Goal: Transaction & Acquisition: Purchase product/service

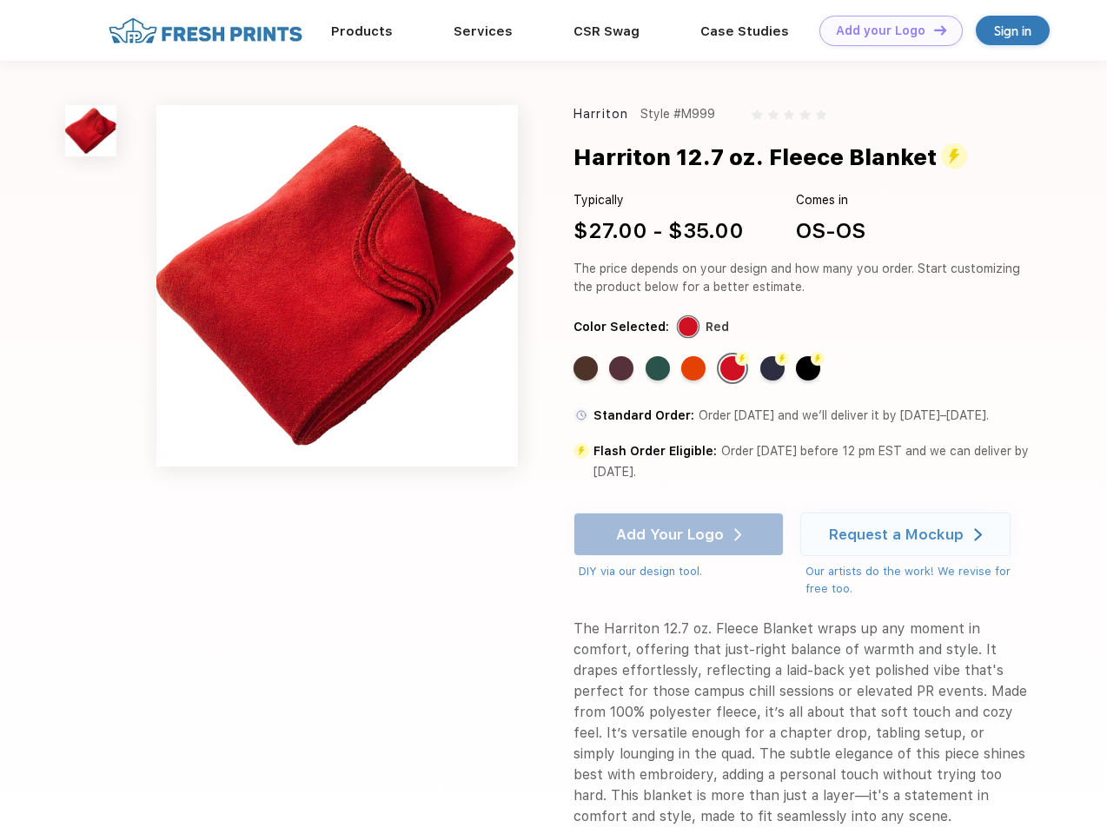
click at [884, 30] on link "Add your Logo Design Tool" at bounding box center [890, 31] width 143 height 30
click at [0, 0] on div "Design Tool" at bounding box center [0, 0] width 0 height 0
click at [932, 30] on link "Add your Logo Design Tool" at bounding box center [890, 31] width 143 height 30
click at [91, 130] on img at bounding box center [90, 130] width 51 height 51
click at [587, 368] on div "Standard Color" at bounding box center [585, 368] width 24 height 24
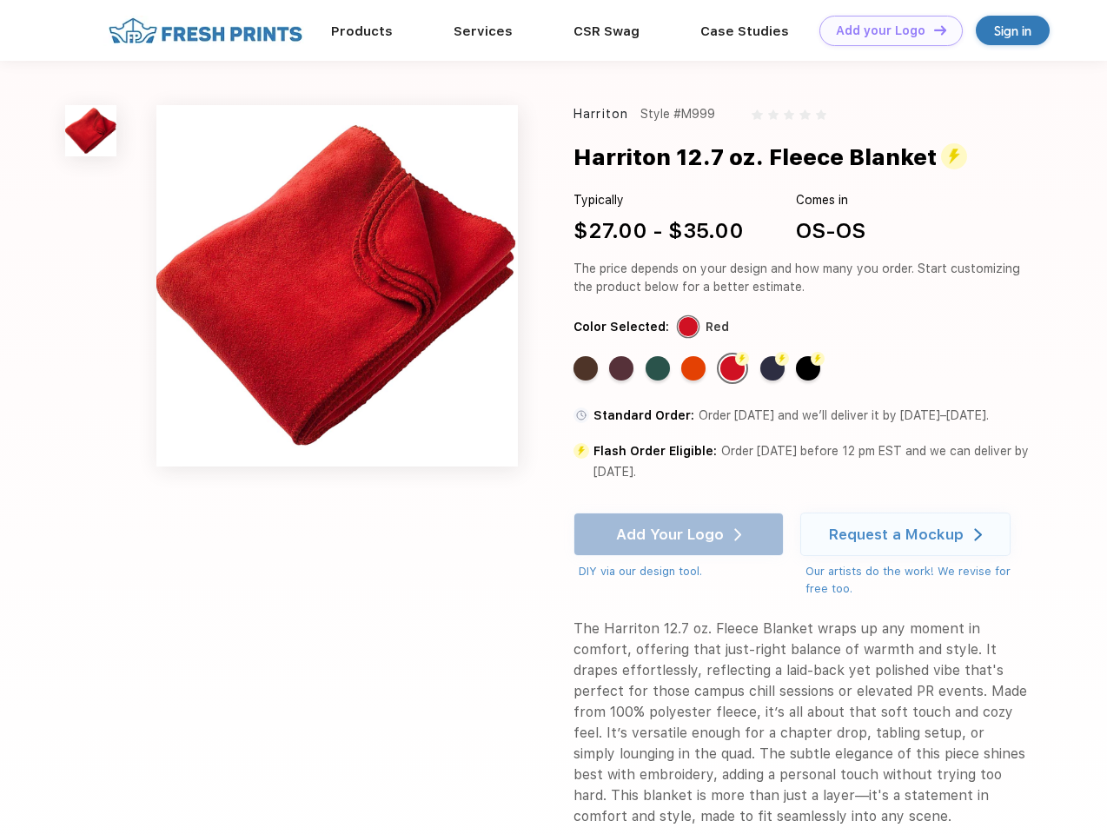
click at [623, 368] on div "Standard Color" at bounding box center [621, 368] width 24 height 24
click at [659, 368] on div "Standard Color" at bounding box center [657, 368] width 24 height 24
click at [695, 368] on div "Standard Color" at bounding box center [693, 368] width 24 height 24
click at [734, 368] on div "Flash Color" at bounding box center [732, 368] width 24 height 24
click at [774, 368] on div "Flash Color" at bounding box center [772, 368] width 24 height 24
